Goal: Task Accomplishment & Management: Manage account settings

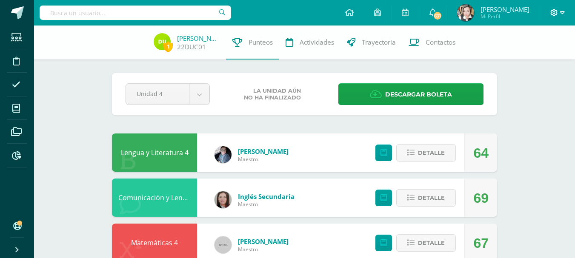
click at [563, 14] on icon at bounding box center [562, 13] width 5 height 8
click at [540, 54] on link "Cerrar sesión" at bounding box center [530, 58] width 67 height 12
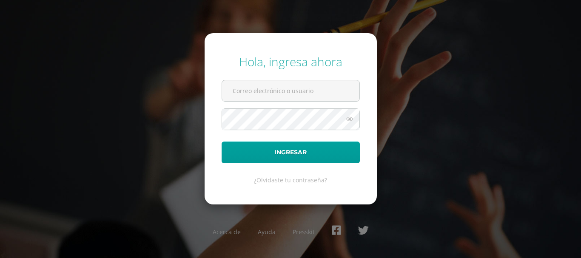
type input "kmejia@donbosco.edu.gt"
click at [397, 38] on div "Hola, ingresa ahora kmejia@donbosco.edu.gt Ingresar ¿Olvidaste tu contraseña? A…" at bounding box center [291, 129] width 588 height 258
